Goal: Find contact information: Find contact information

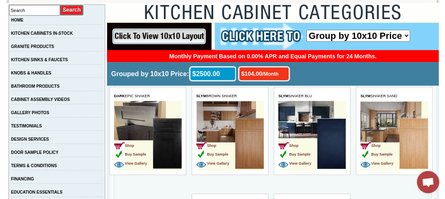
click at [59, 32] on link "KITCHEN CABINETS IN-STOCK" at bounding box center [42, 33] width 62 height 5
